Goal: Information Seeking & Learning: Understand process/instructions

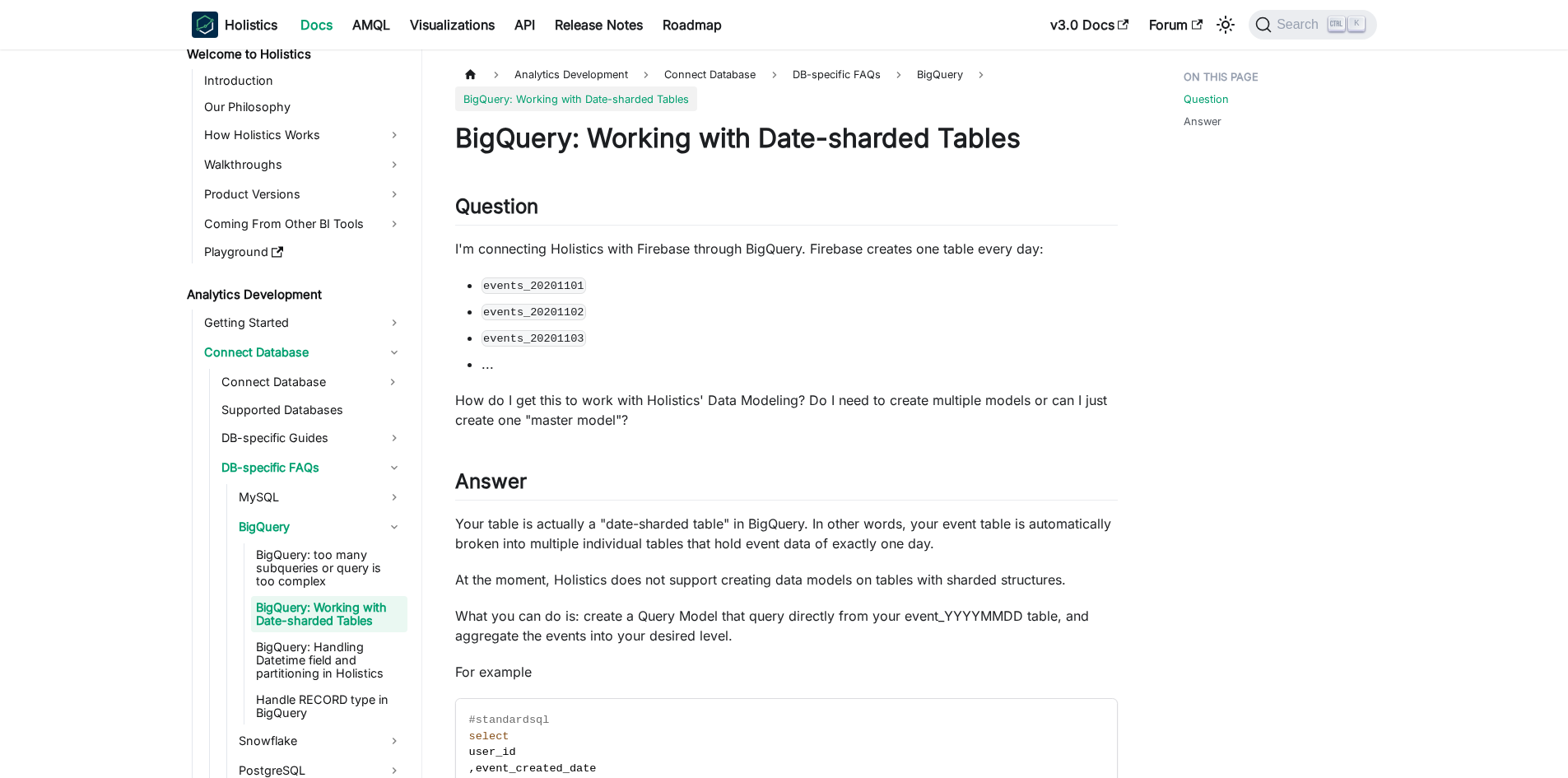
click at [868, 444] on div "BigQuery: Working with Date-sharded Tables Question ​ I'm connecting Holistics …" at bounding box center [786, 535] width 663 height 827
click at [761, 243] on p "I'm connecting Holistics with Firebase through BigQuery. Firebase creates one t…" at bounding box center [786, 249] width 663 height 20
drag, startPoint x: 757, startPoint y: 349, endPoint x: 755, endPoint y: 367, distance: 18.1
click at [757, 350] on ul "events_20201101 events_20201102 events_20201103 ..." at bounding box center [786, 324] width 663 height 98
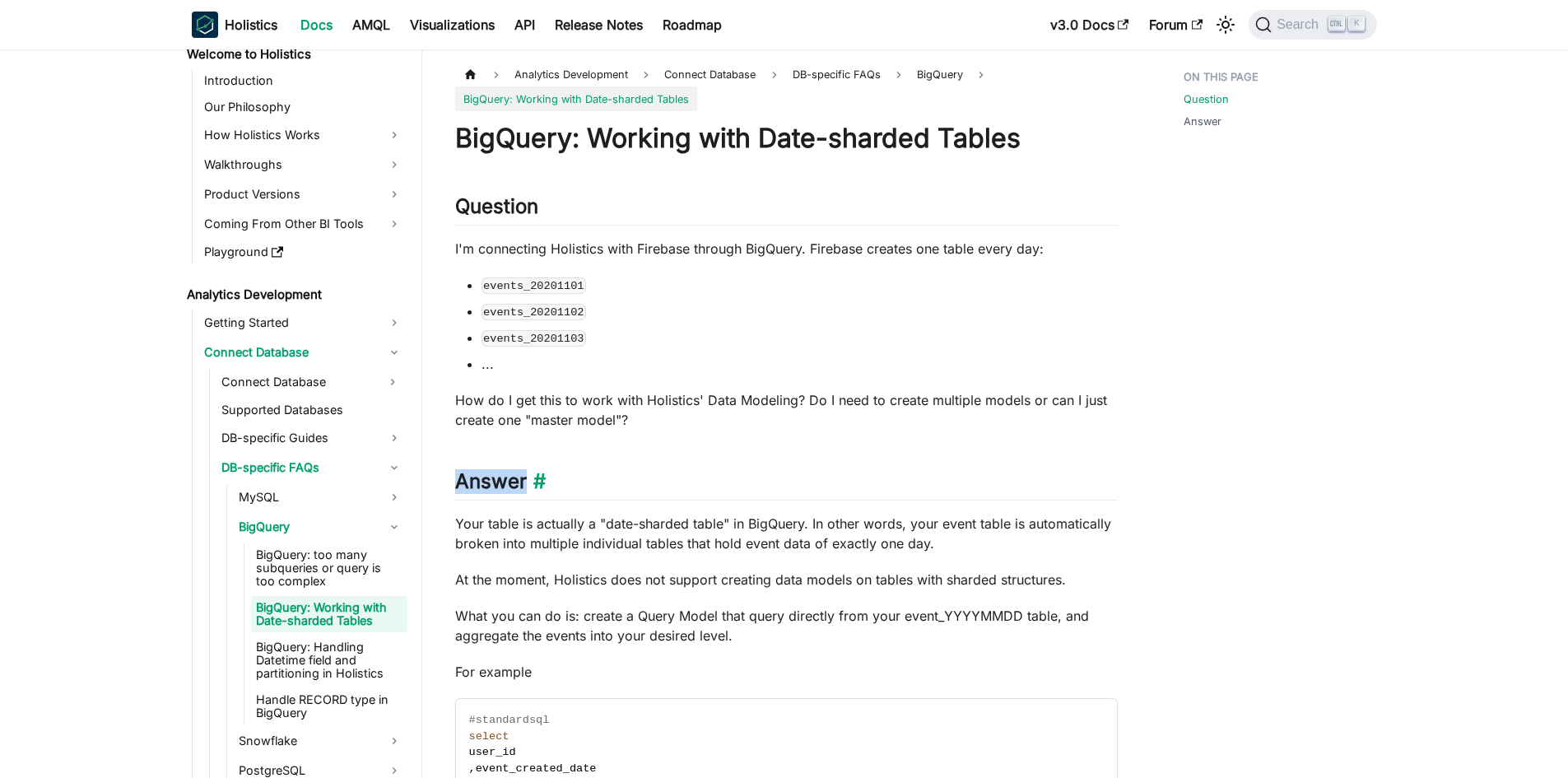
drag, startPoint x: 736, startPoint y: 414, endPoint x: 766, endPoint y: 468, distance: 61.8
click at [760, 459] on div "BigQuery: Working with Date-sharded Tables Question ​ I'm connecting Holistics …" at bounding box center [786, 535] width 663 height 827
click at [766, 469] on h2 "Answer ​" at bounding box center [786, 485] width 663 height 31
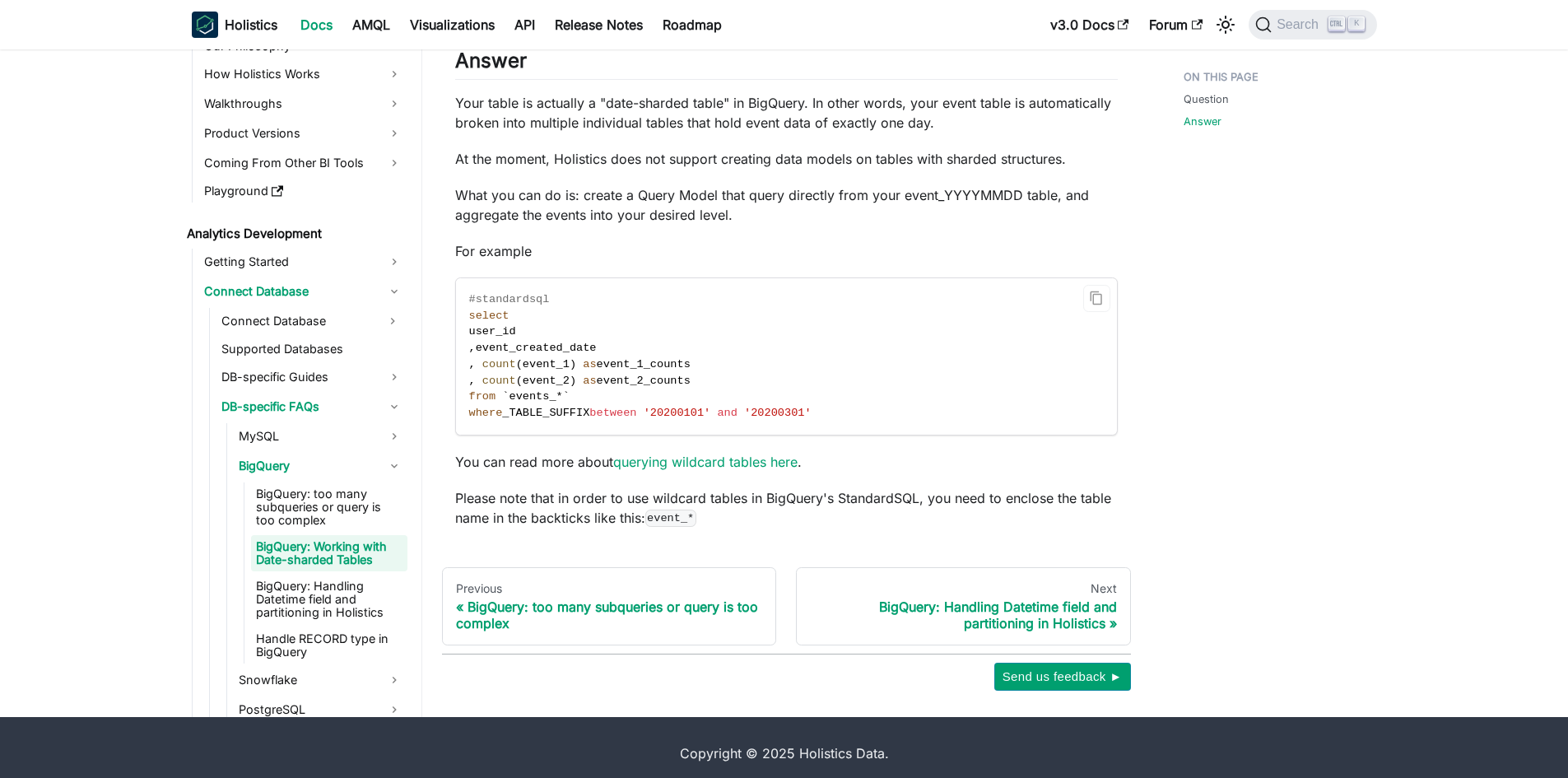
scroll to position [432, 0]
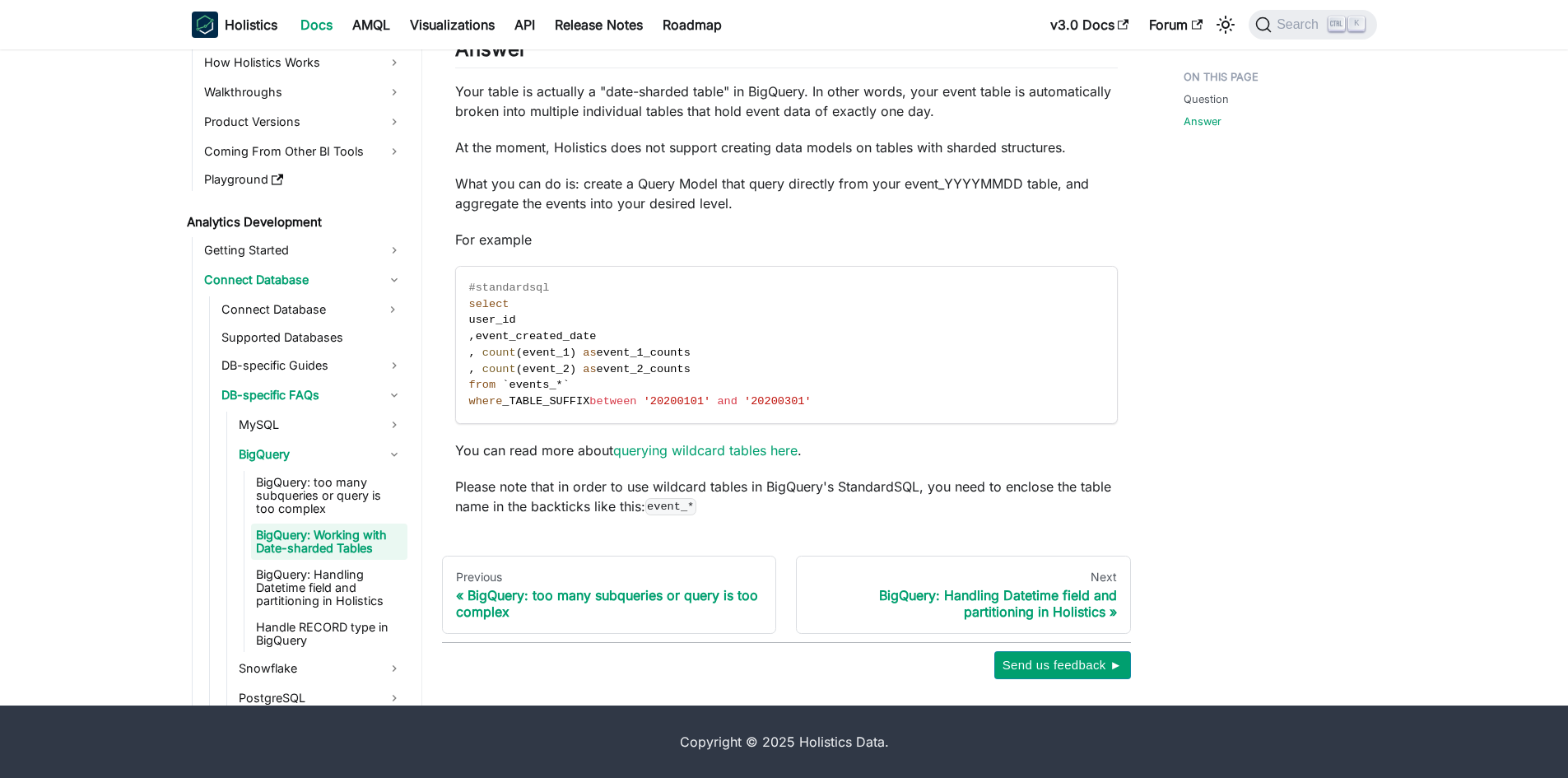
click at [1216, 391] on div "Question Answer" at bounding box center [1272, 154] width 242 height 1049
